Goal: Complete application form: Complete application form

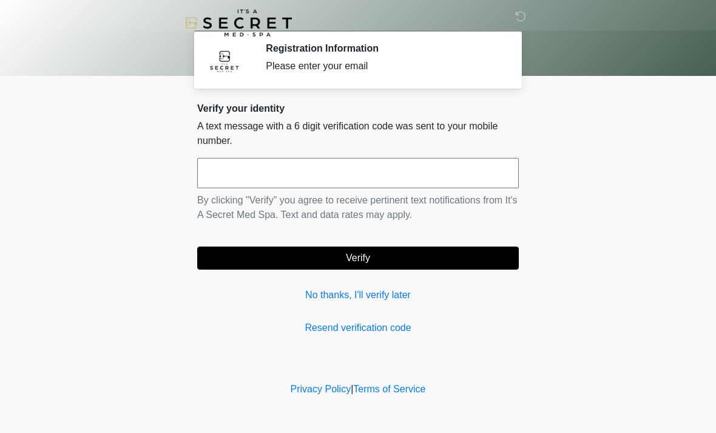
click at [444, 158] on input "text" at bounding box center [358, 173] width 322 height 30
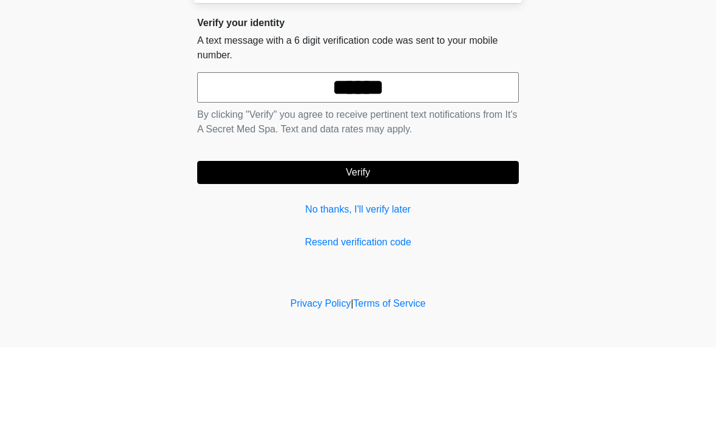
type input "******"
click at [461, 246] on button "Verify" at bounding box center [358, 257] width 322 height 23
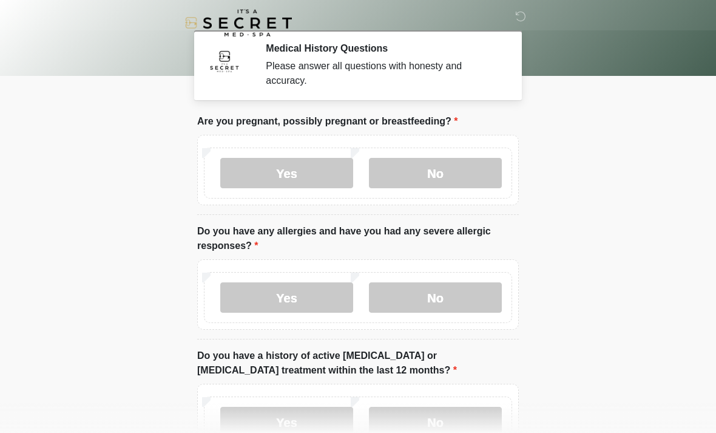
click at [465, 169] on label "No" at bounding box center [435, 173] width 133 height 30
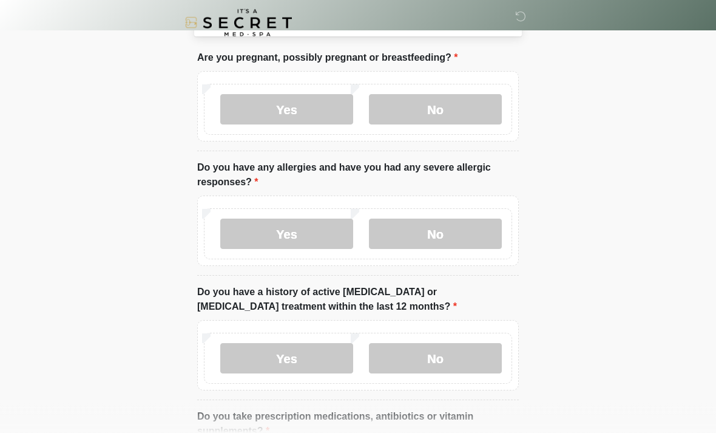
scroll to position [64, 0]
click at [321, 229] on label "Yes" at bounding box center [286, 234] width 133 height 30
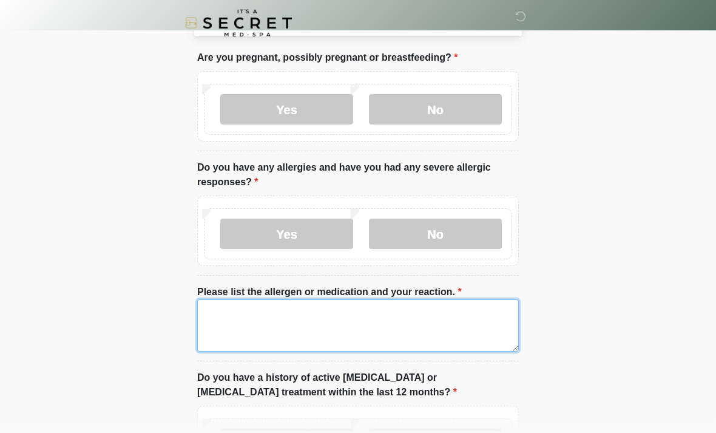
click at [452, 325] on textarea "Please list the allergen or medication and your reaction." at bounding box center [358, 325] width 322 height 52
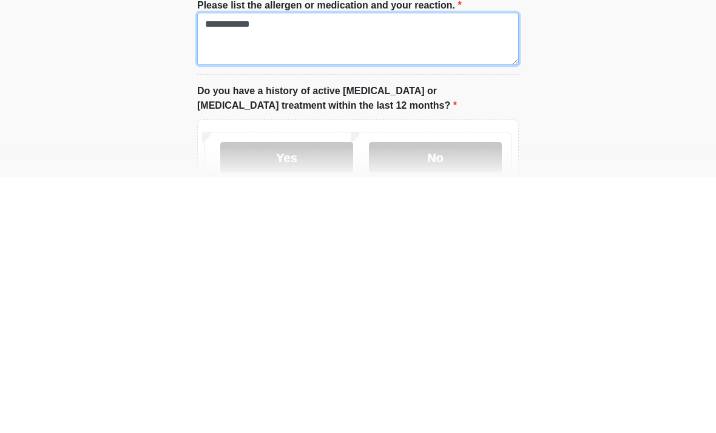
scroll to position [97, 0]
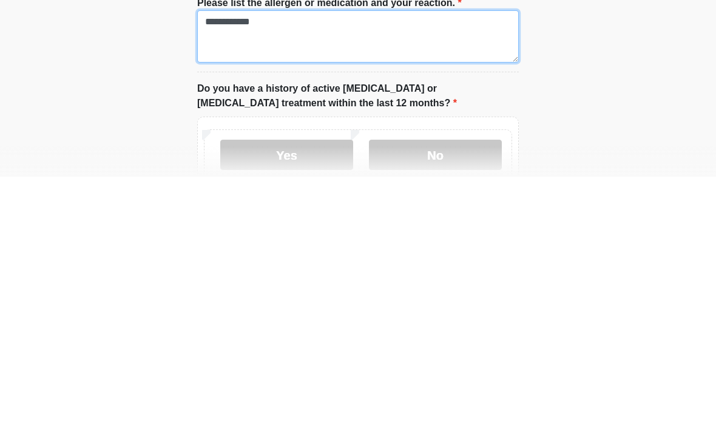
type textarea "**********"
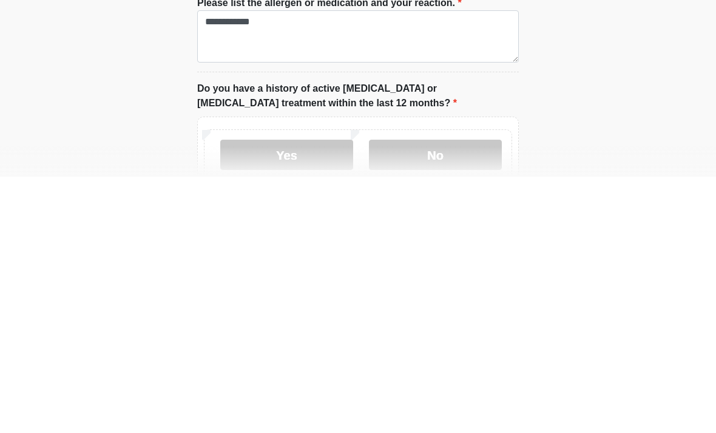
click at [462, 396] on label "No" at bounding box center [435, 411] width 133 height 30
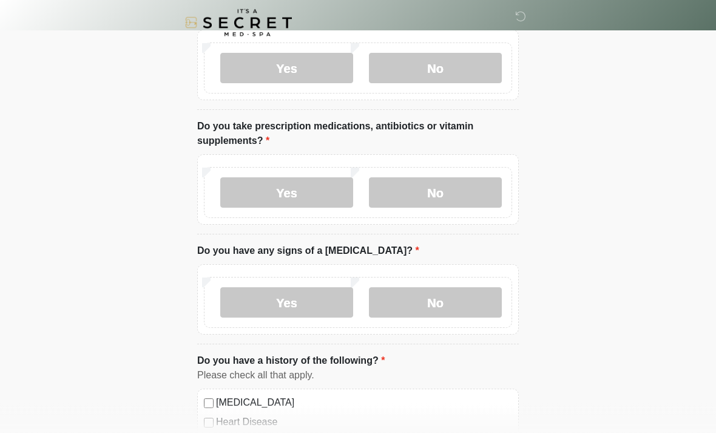
click at [300, 200] on label "Yes" at bounding box center [286, 193] width 133 height 30
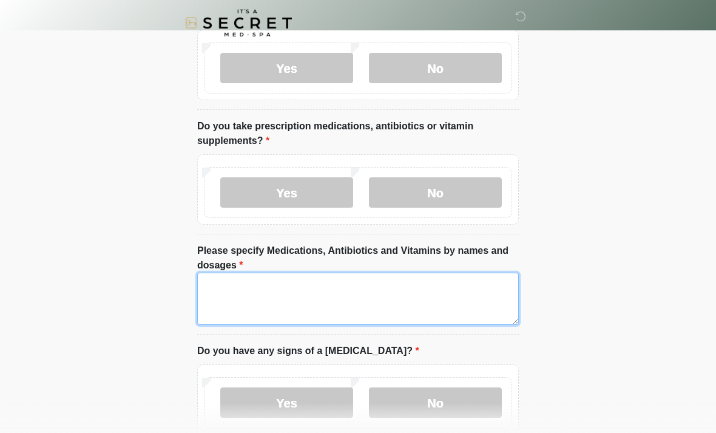
click at [341, 276] on textarea "Please specify Medications, Antibiotics and Vitamins by names and dosages" at bounding box center [358, 299] width 322 height 52
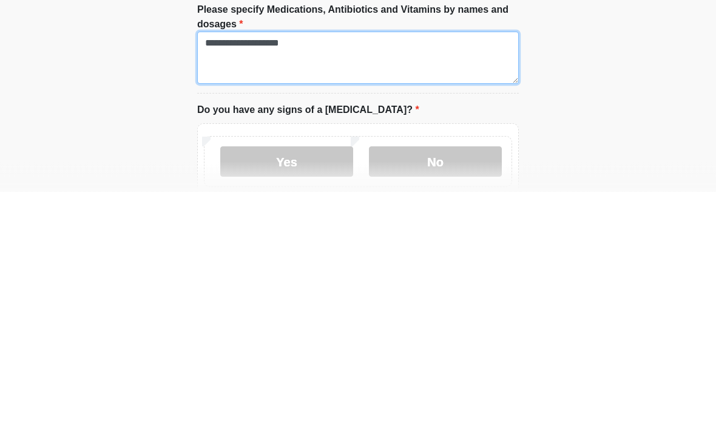
click at [363, 273] on textarea "**********" at bounding box center [358, 299] width 322 height 52
click at [356, 273] on textarea "**********" at bounding box center [358, 299] width 322 height 52
click at [359, 273] on textarea "**********" at bounding box center [358, 299] width 322 height 52
type textarea "**********"
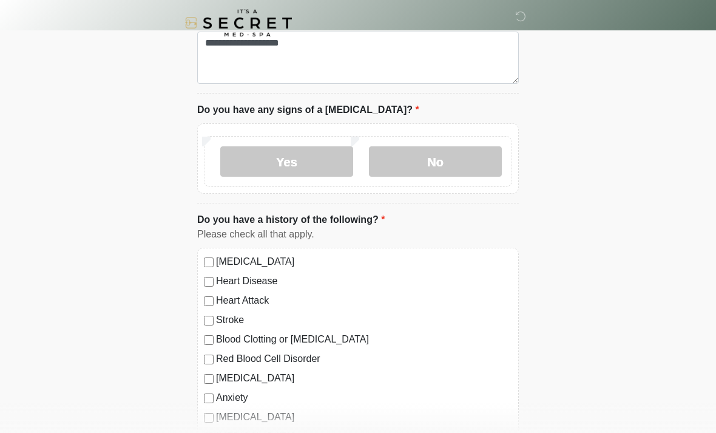
click at [461, 152] on label "No" at bounding box center [435, 161] width 133 height 30
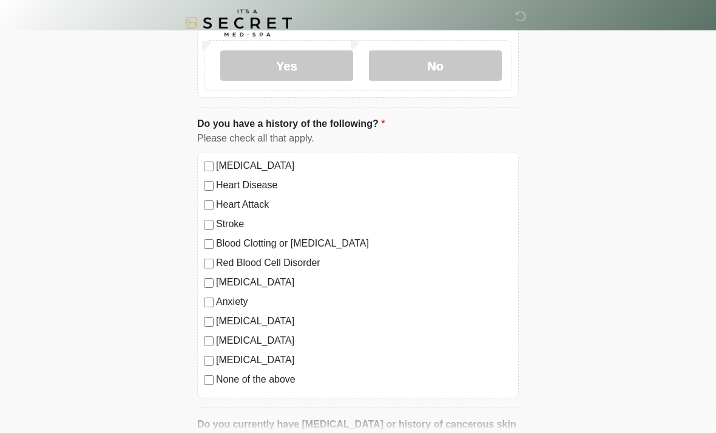
scroll to position [795, 0]
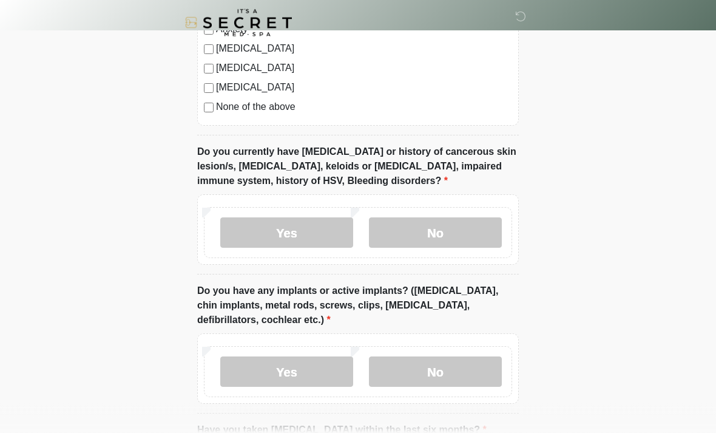
click at [452, 229] on label "No" at bounding box center [435, 233] width 133 height 30
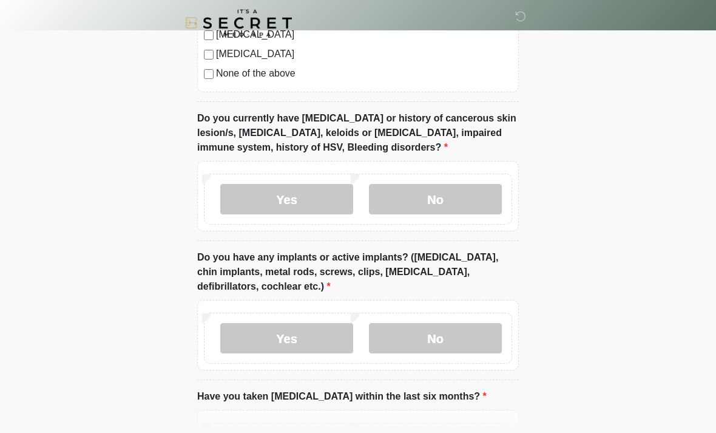
scroll to position [1088, 0]
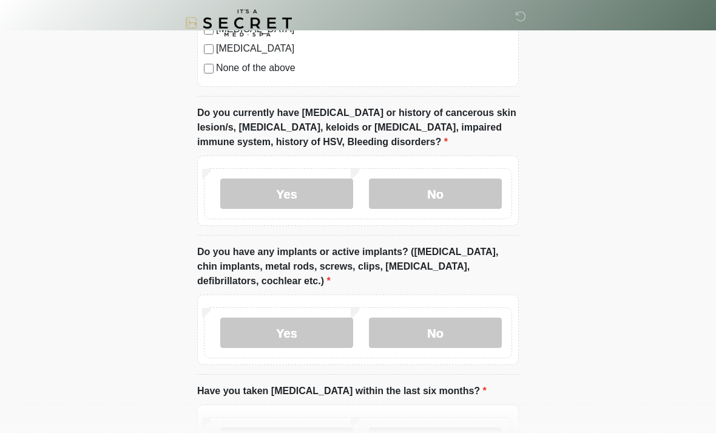
click at [489, 334] on label "No" at bounding box center [435, 333] width 133 height 30
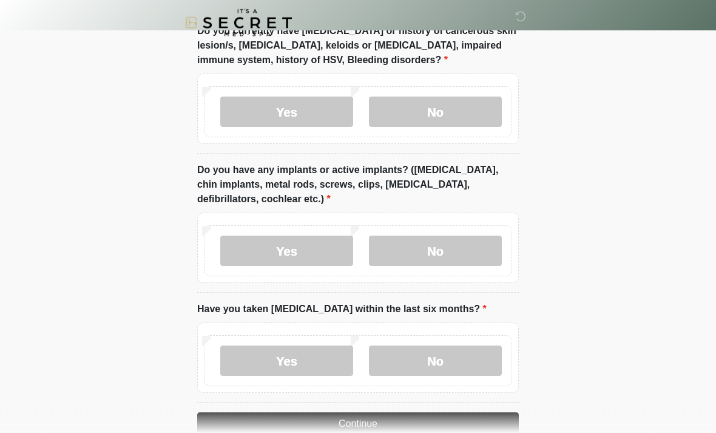
scroll to position [1196, 0]
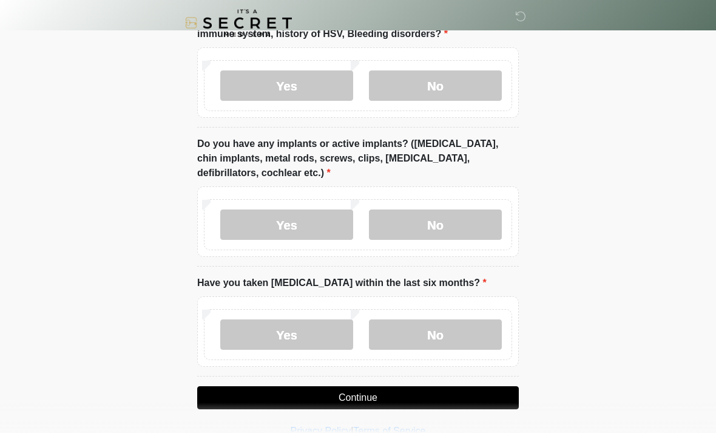
click at [448, 339] on label "No" at bounding box center [435, 334] width 133 height 30
click at [463, 392] on button "Continue" at bounding box center [358, 397] width 322 height 23
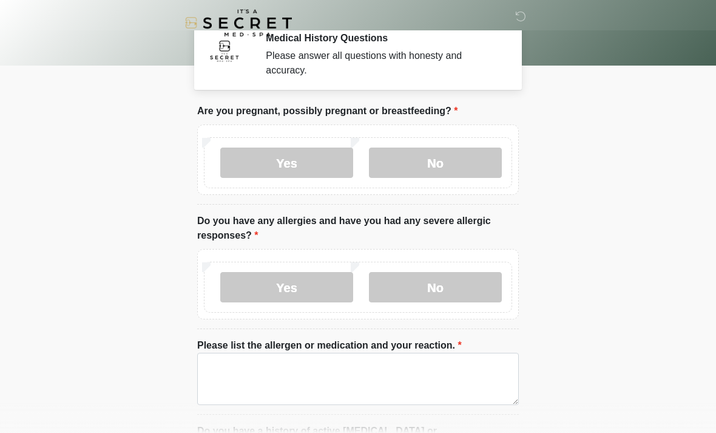
scroll to position [0, 0]
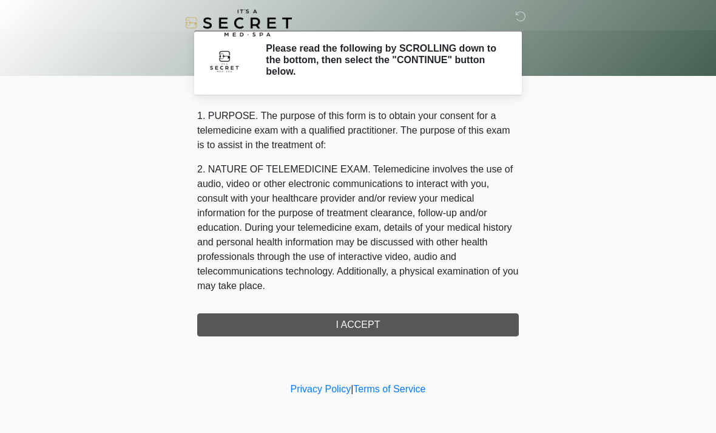
click at [415, 328] on div "1. PURPOSE. The purpose of this form is to obtain your consent for a telemedici…" at bounding box center [358, 223] width 322 height 228
click at [407, 328] on div "1. PURPOSE. The purpose of this form is to obtain your consent for a telemedici…" at bounding box center [358, 223] width 322 height 228
click at [340, 328] on div "1. PURPOSE. The purpose of this form is to obtain your consent for a telemedici…" at bounding box center [358, 223] width 322 height 228
click at [353, 333] on div "1. PURPOSE. The purpose of this form is to obtain your consent for a telemedici…" at bounding box center [358, 223] width 322 height 228
click at [466, 76] on h2 "Please read the following by SCROLLING down to the bottom, then select the "CON…" at bounding box center [383, 59] width 235 height 35
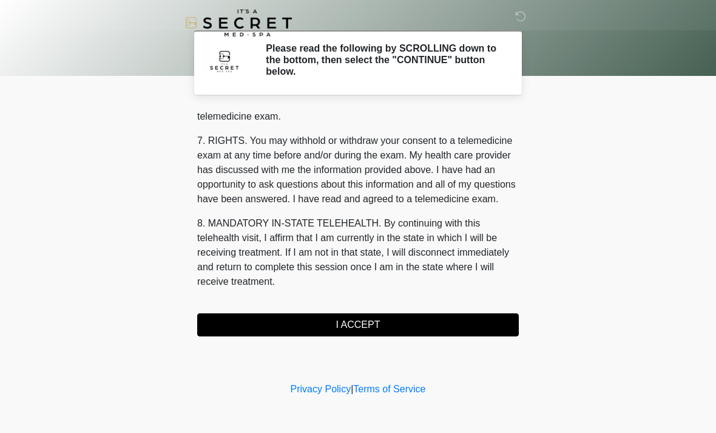
scroll to position [514, 0]
click at [364, 324] on button "I ACCEPT" at bounding box center [358, 324] width 322 height 23
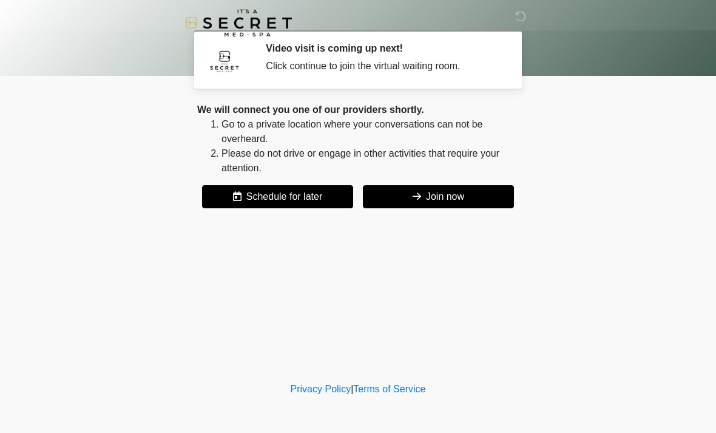
click at [482, 197] on button "Join now" at bounding box center [438, 196] width 151 height 23
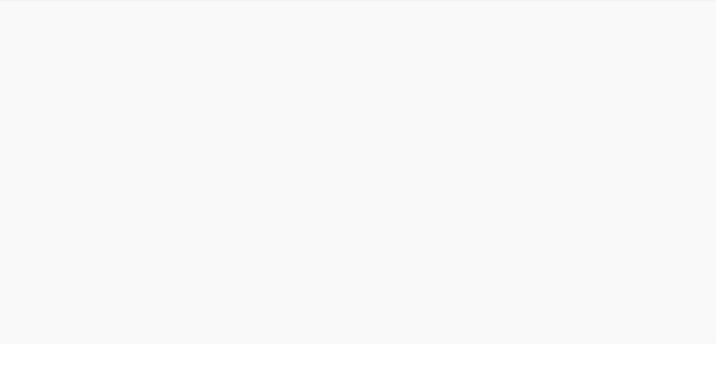
scroll to position [4, 0]
